Goal: Information Seeking & Learning: Check status

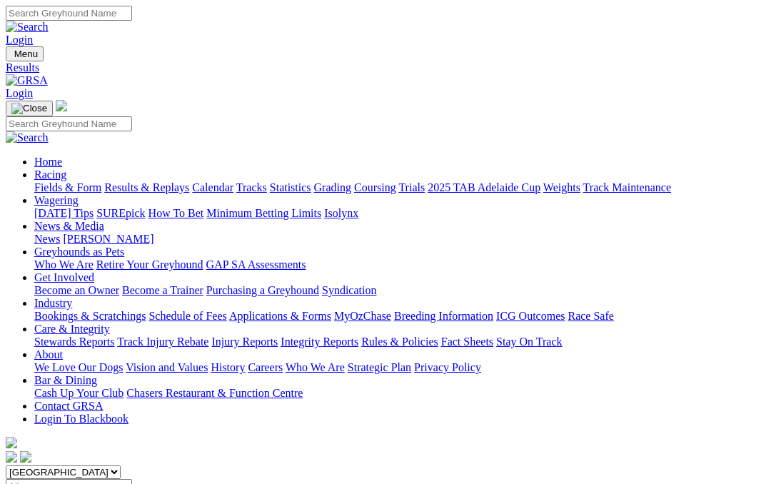
click at [396, 181] on link "Coursing" at bounding box center [375, 187] width 42 height 12
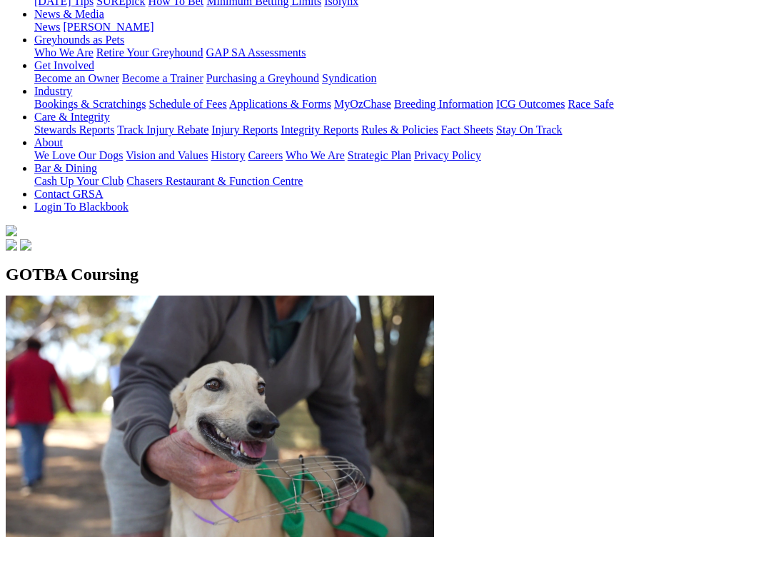
scroll to position [224, 0]
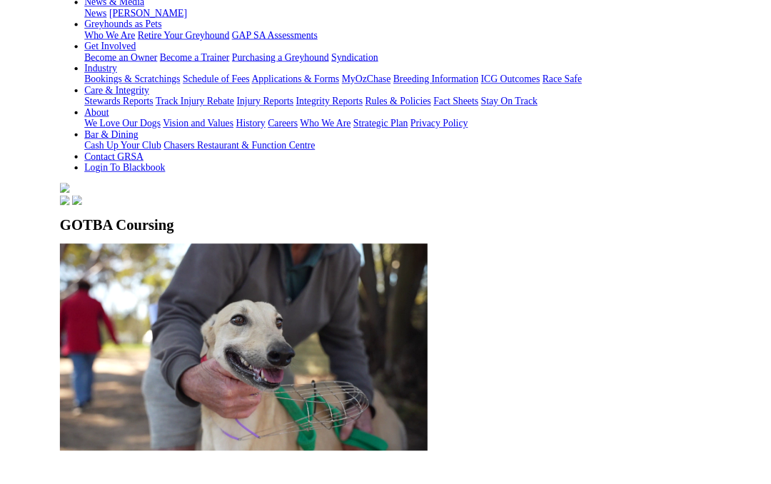
scroll to position [264, 0]
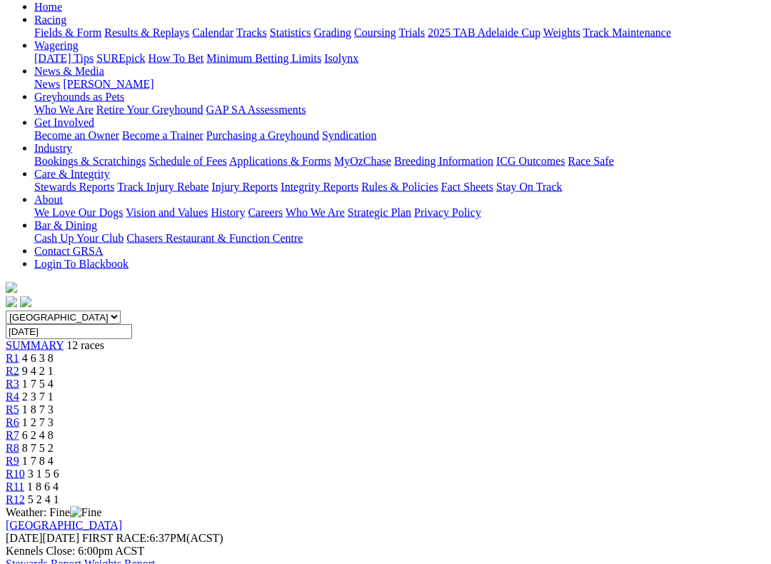
scroll to position [160, 0]
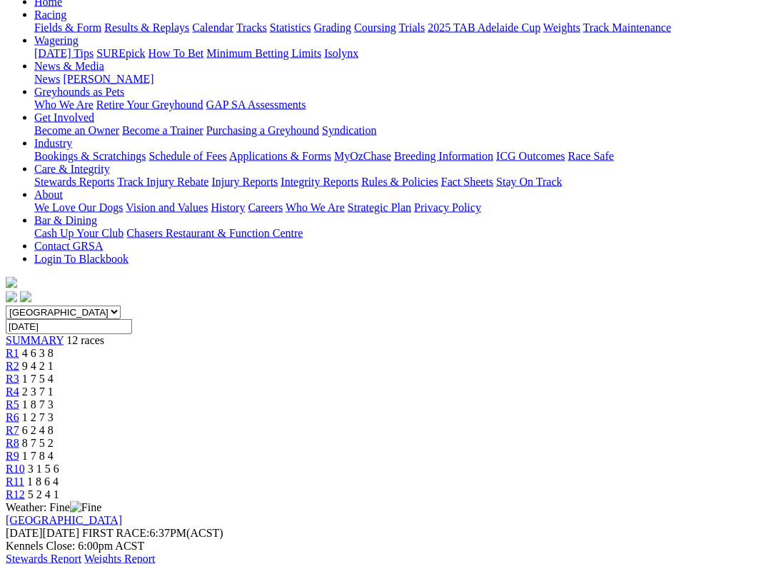
click at [81, 484] on link "Stewards Report" at bounding box center [44, 559] width 76 height 12
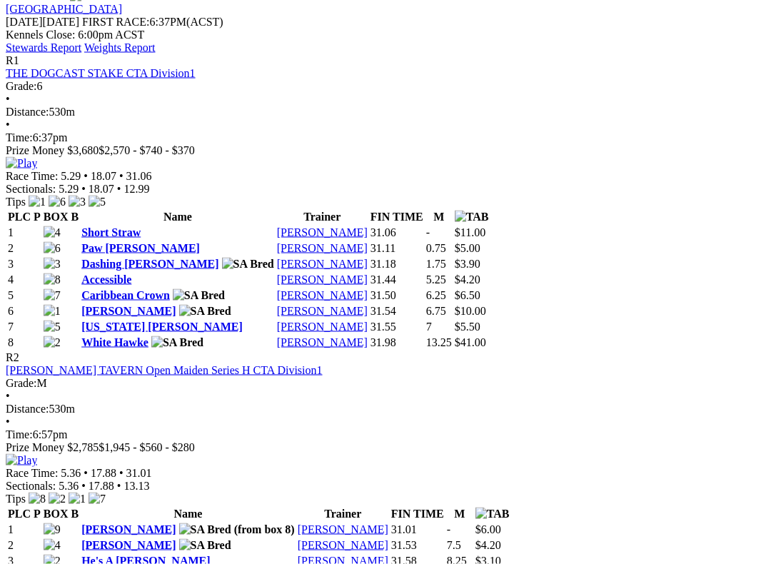
scroll to position [673, 0]
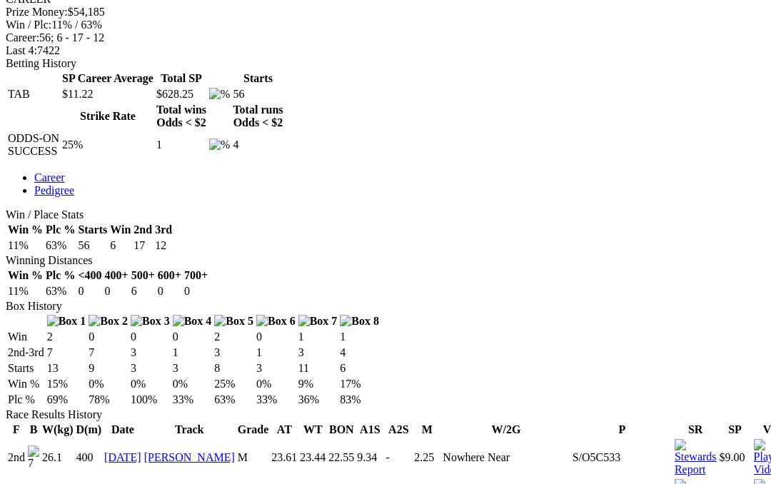
scroll to position [586, 0]
